Goal: Information Seeking & Learning: Learn about a topic

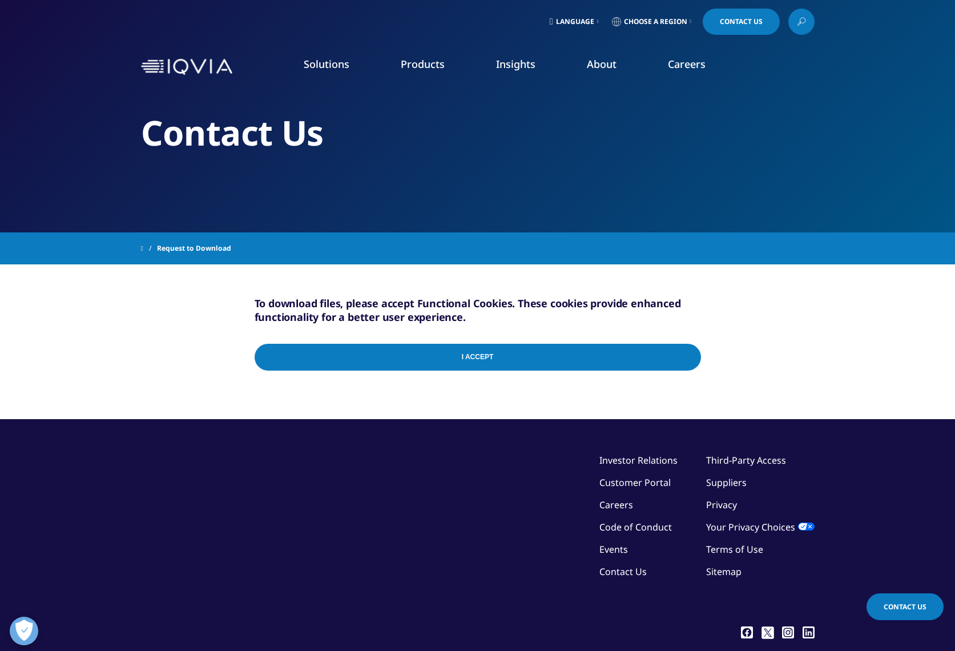
click at [478, 361] on input "I Accept" at bounding box center [478, 357] width 446 height 27
click at [518, 67] on link "Insights" at bounding box center [515, 64] width 39 height 14
click at [514, 67] on link "Insights" at bounding box center [515, 64] width 39 height 14
click at [283, 207] on link "SEE LATEST REPORTS" at bounding box center [343, 208] width 197 height 10
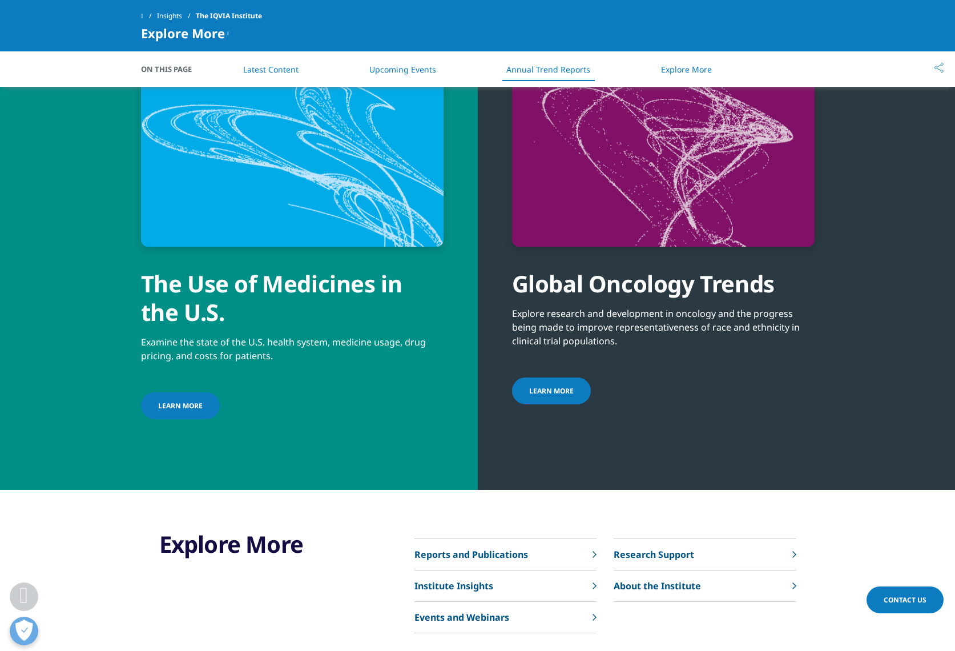
scroll to position [4199, 0]
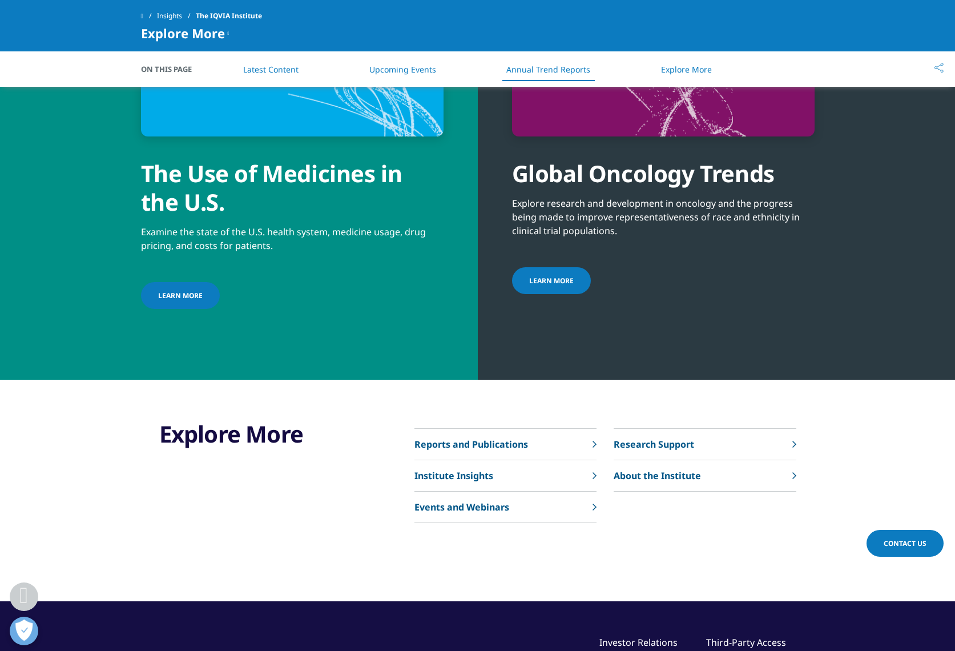
click at [513, 437] on p "Reports and Publications" at bounding box center [471, 444] width 114 height 14
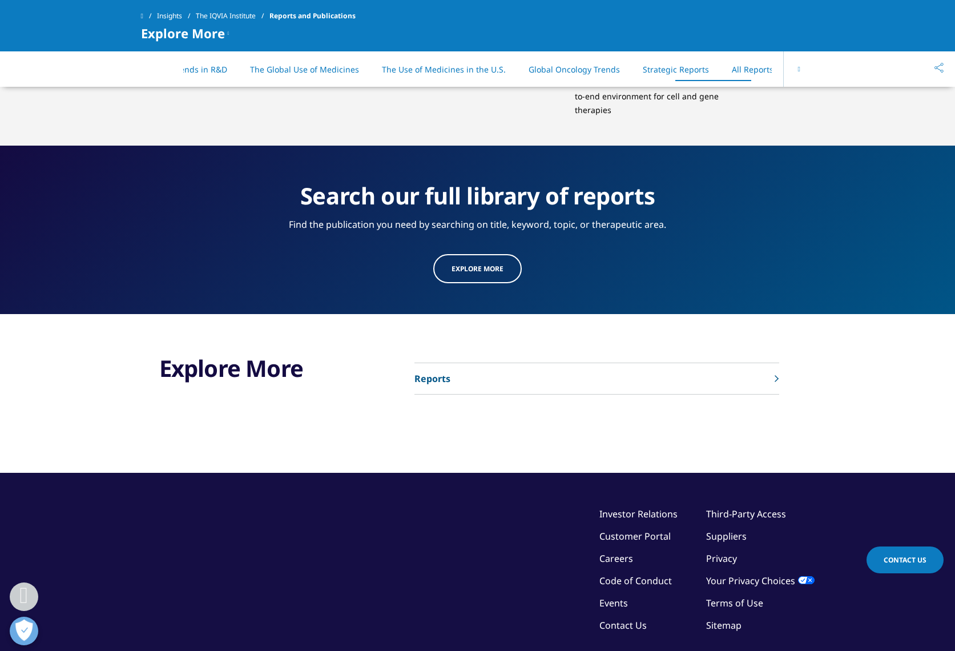
scroll to position [5934, 0]
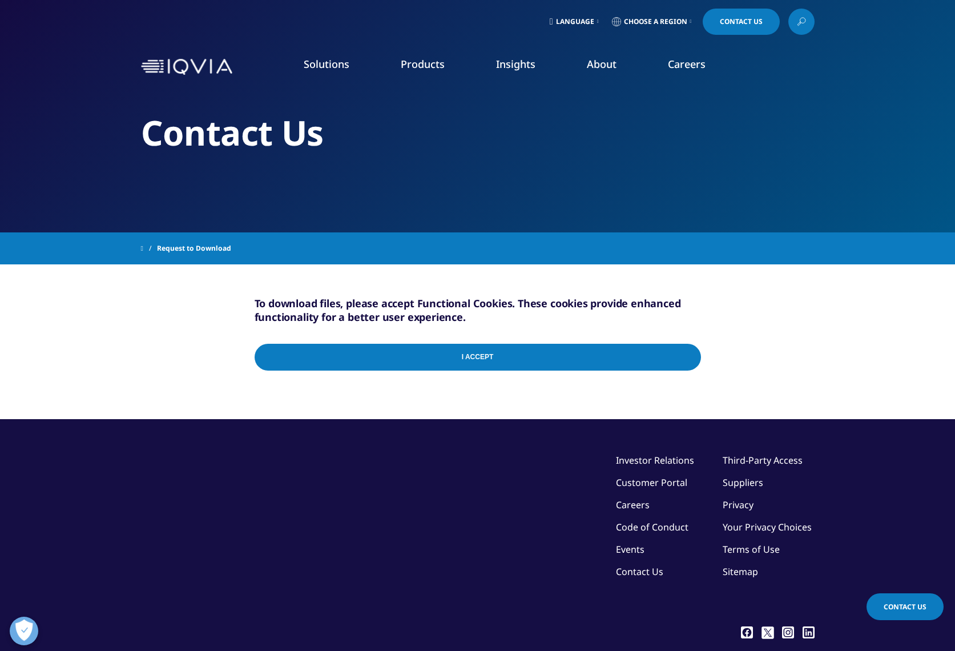
click at [422, 357] on input "I Accept" at bounding box center [478, 357] width 446 height 27
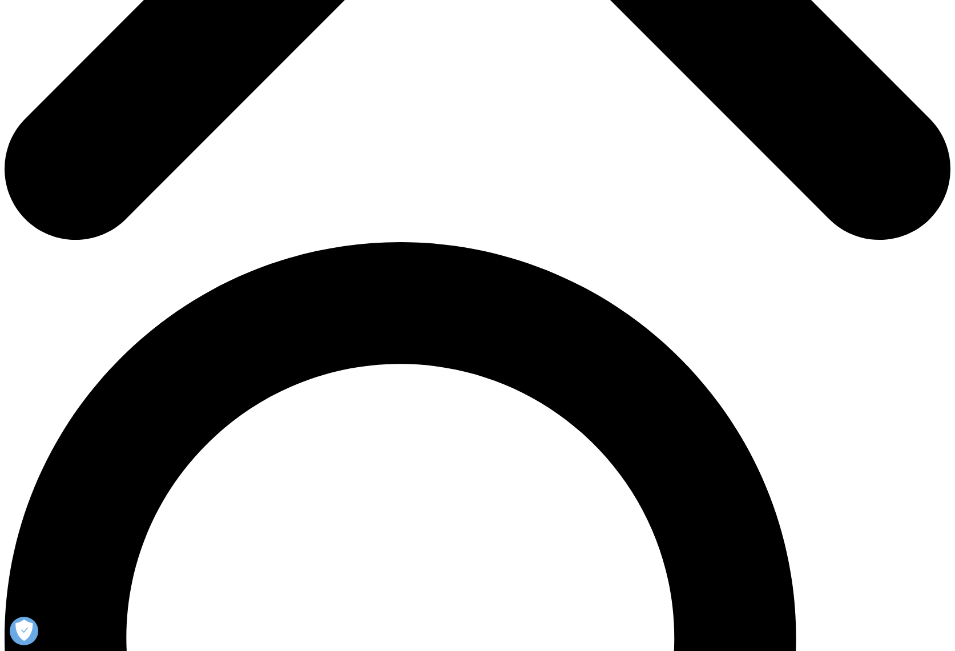
scroll to position [895, 0]
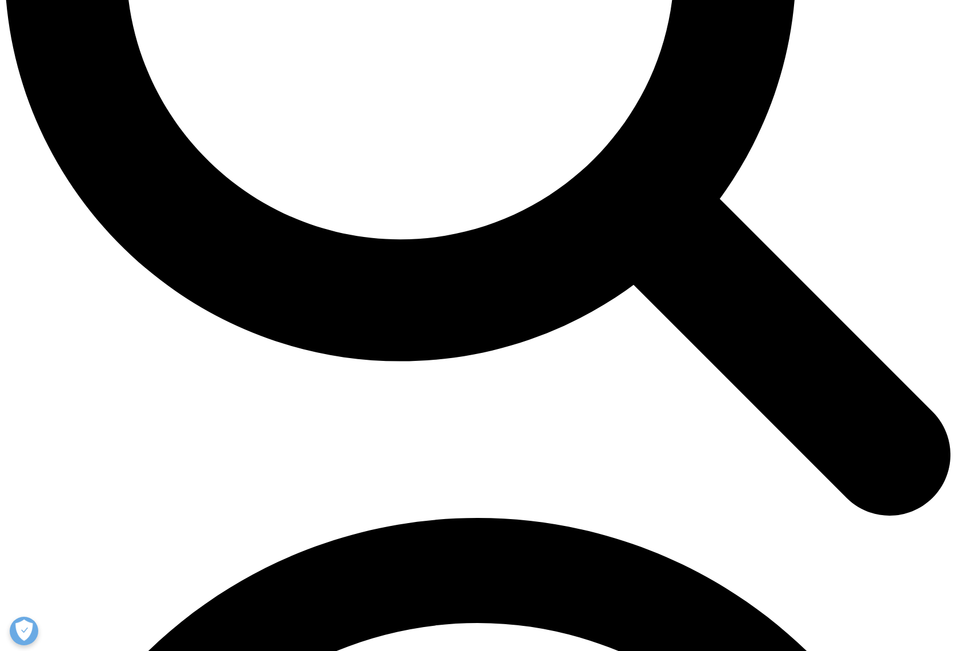
scroll to position [1581, 0]
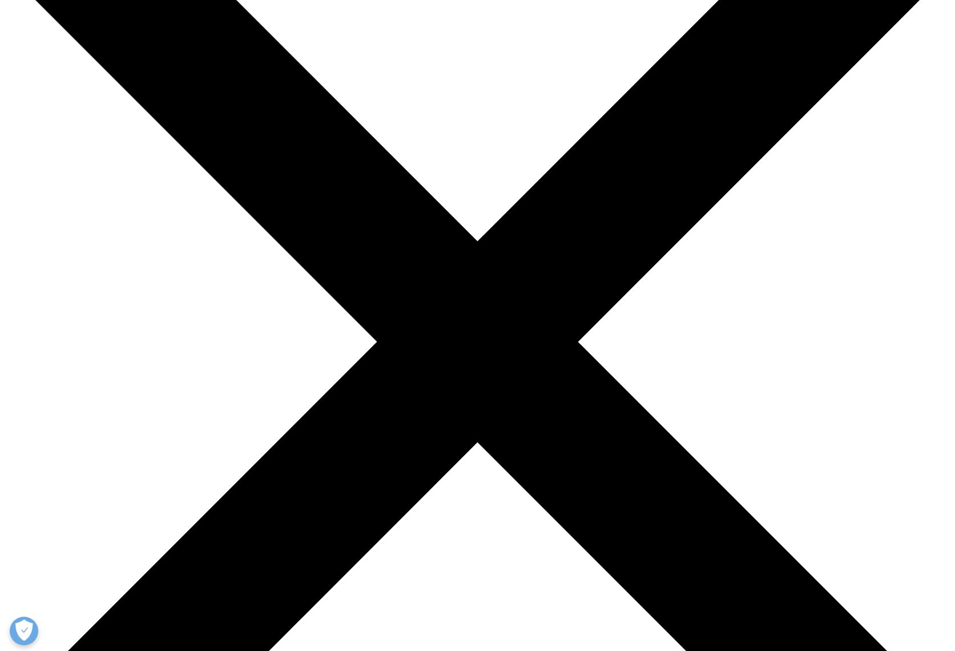
scroll to position [216, 0]
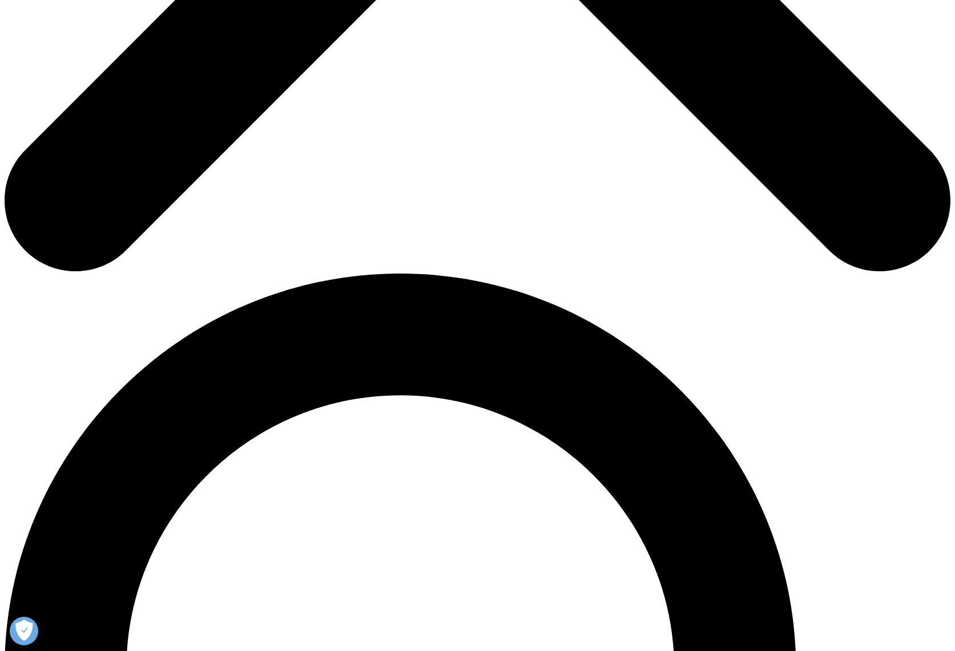
scroll to position [779, 0]
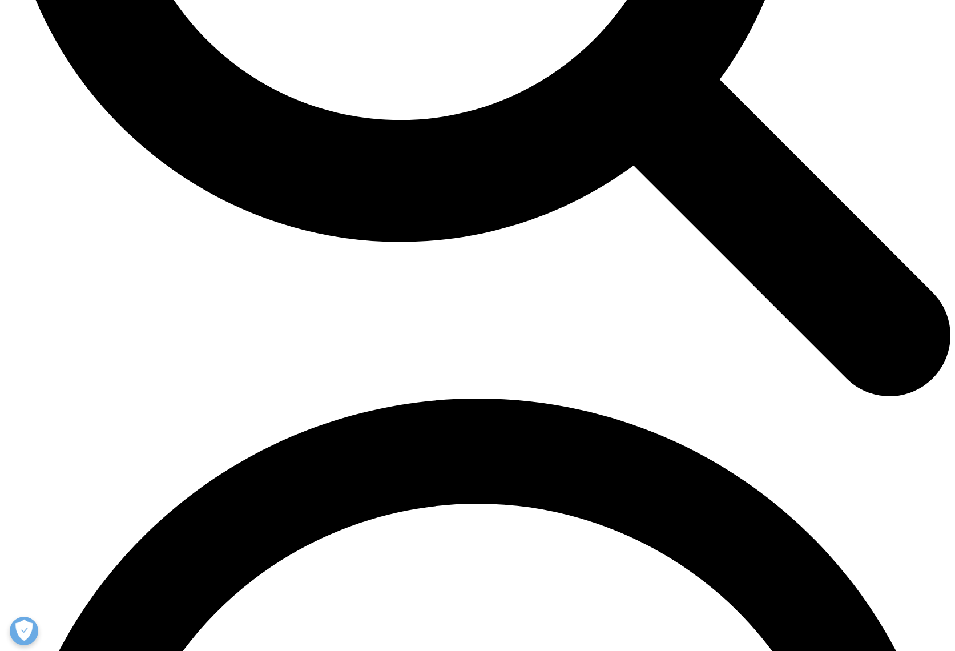
scroll to position [1692, 0]
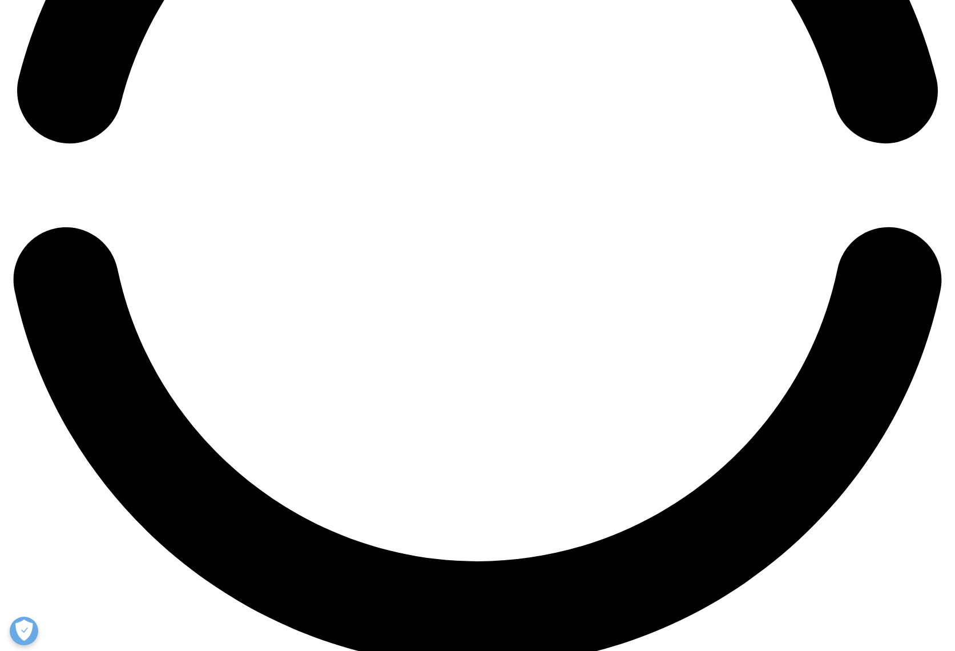
scroll to position [2415, 0]
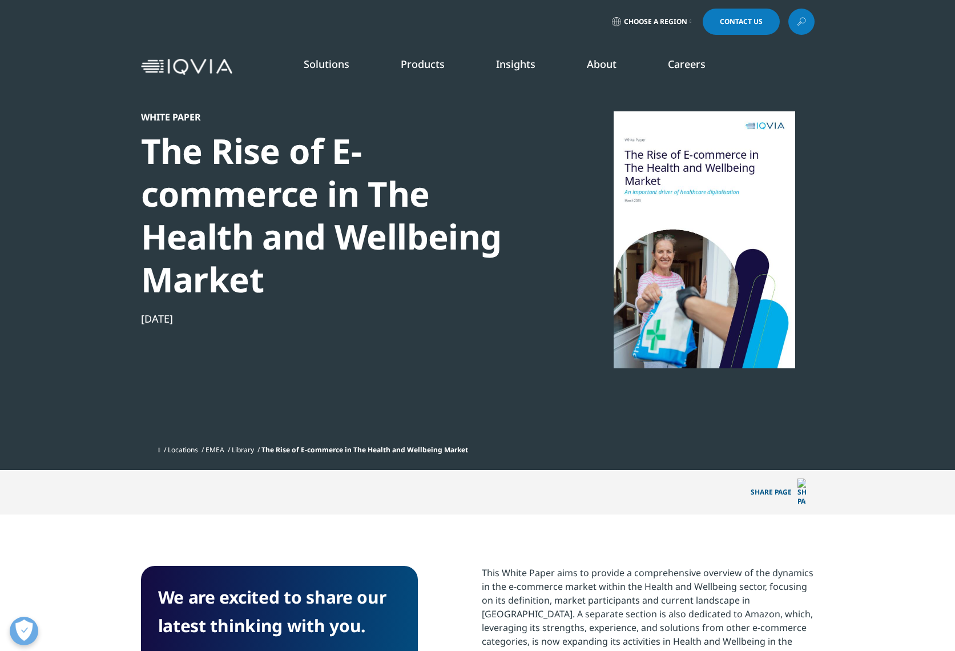
scroll to position [442, 673]
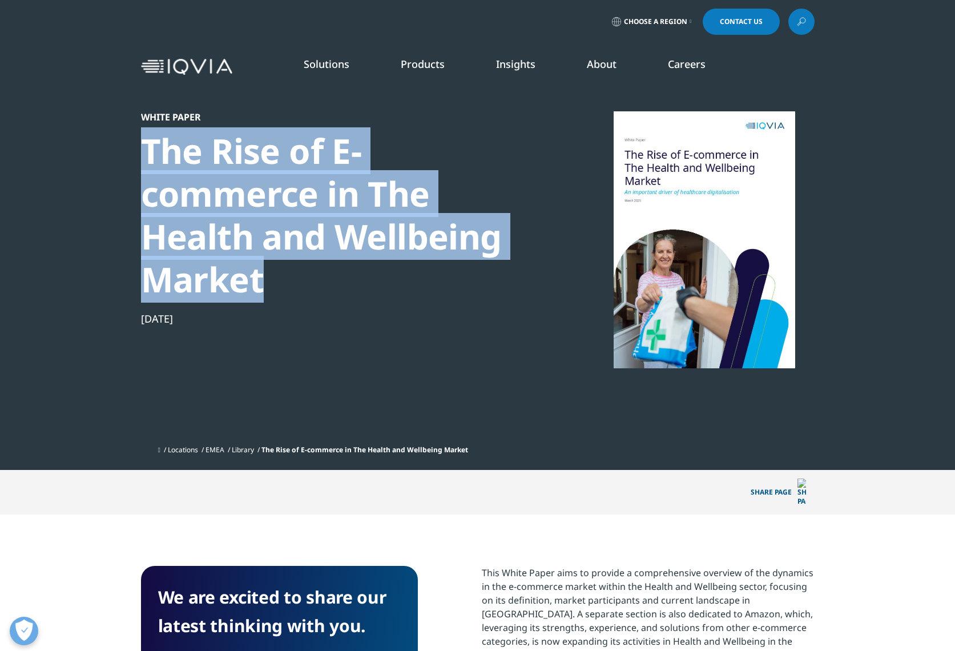
drag, startPoint x: 146, startPoint y: 152, endPoint x: 262, endPoint y: 272, distance: 167.1
click at [262, 272] on div "The Rise of E-commerce in The Health and Wellbeing Market" at bounding box center [337, 215] width 392 height 171
copy div "The Rise of E-commerce in The Health and Wellbeing Market"
